Goal: Information Seeking & Learning: Learn about a topic

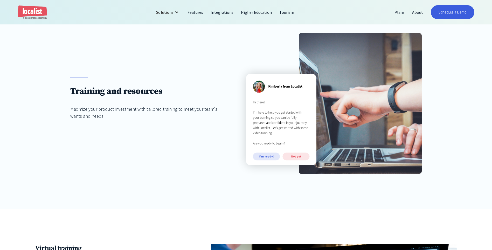
scroll to position [78, 0]
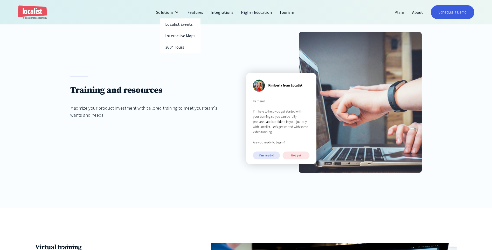
click at [173, 14] on div "Solutions" at bounding box center [164, 12] width 17 height 6
click at [199, 13] on link "Features" at bounding box center [195, 12] width 23 height 12
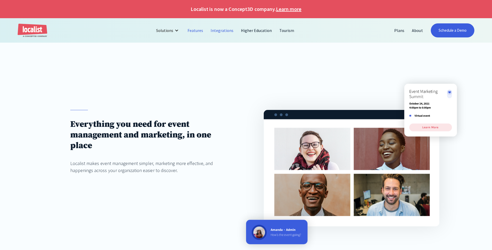
click at [226, 33] on link "Integrations" at bounding box center [222, 30] width 30 height 12
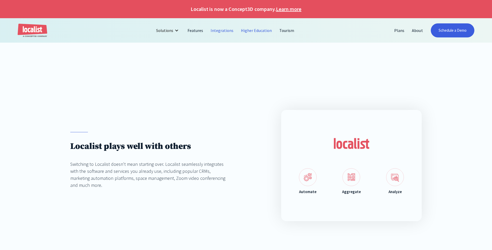
click at [258, 33] on link "Higher Education" at bounding box center [256, 30] width 39 height 12
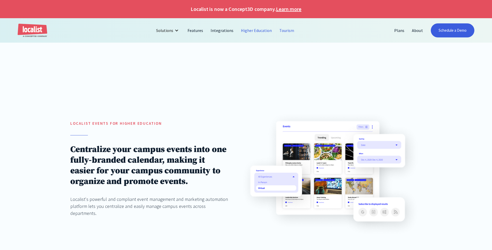
click at [282, 31] on link "Tourism" at bounding box center [287, 30] width 22 height 12
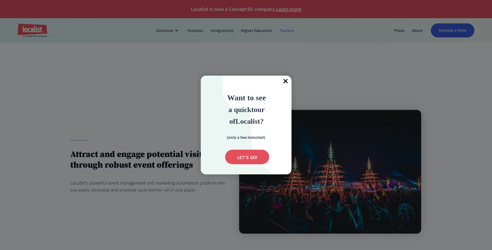
click at [283, 81] on span "×" at bounding box center [285, 81] width 11 height 11
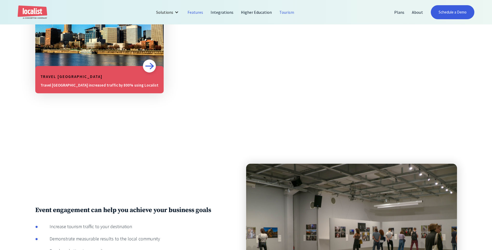
scroll to position [545, 0]
